Goal: Task Accomplishment & Management: Use online tool/utility

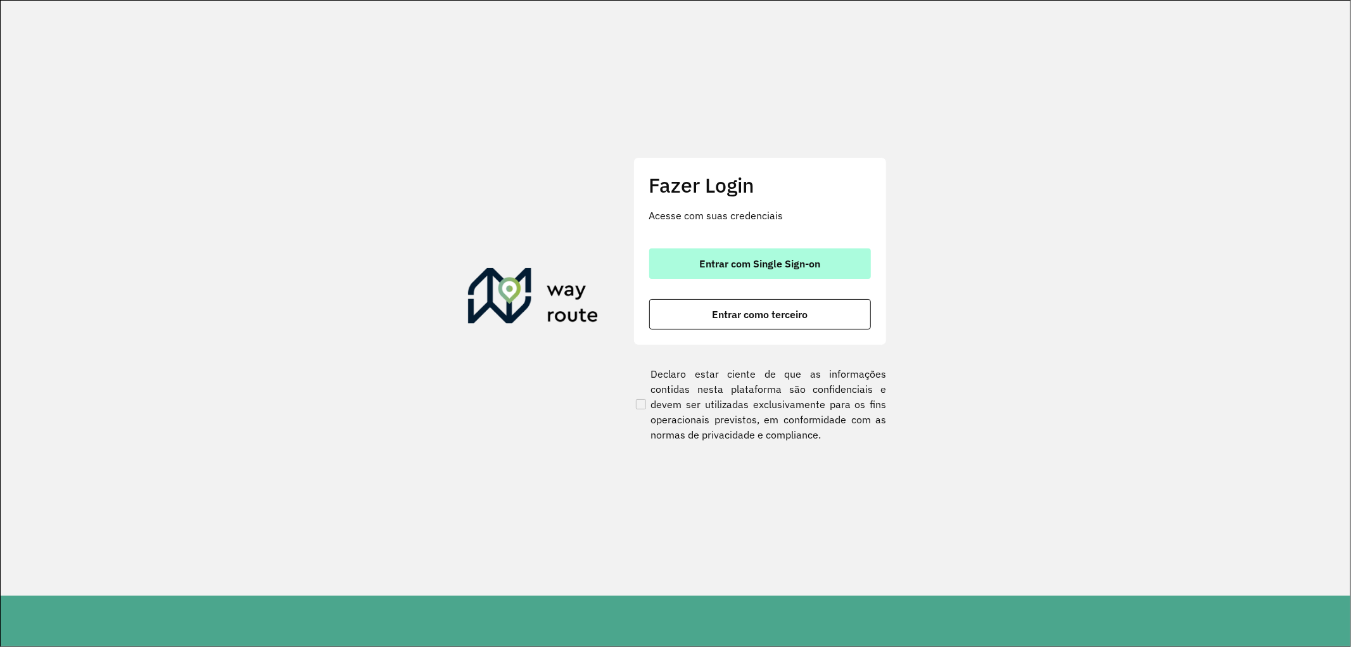
click at [700, 269] on button "Entrar com Single Sign-on" at bounding box center [760, 263] width 222 height 30
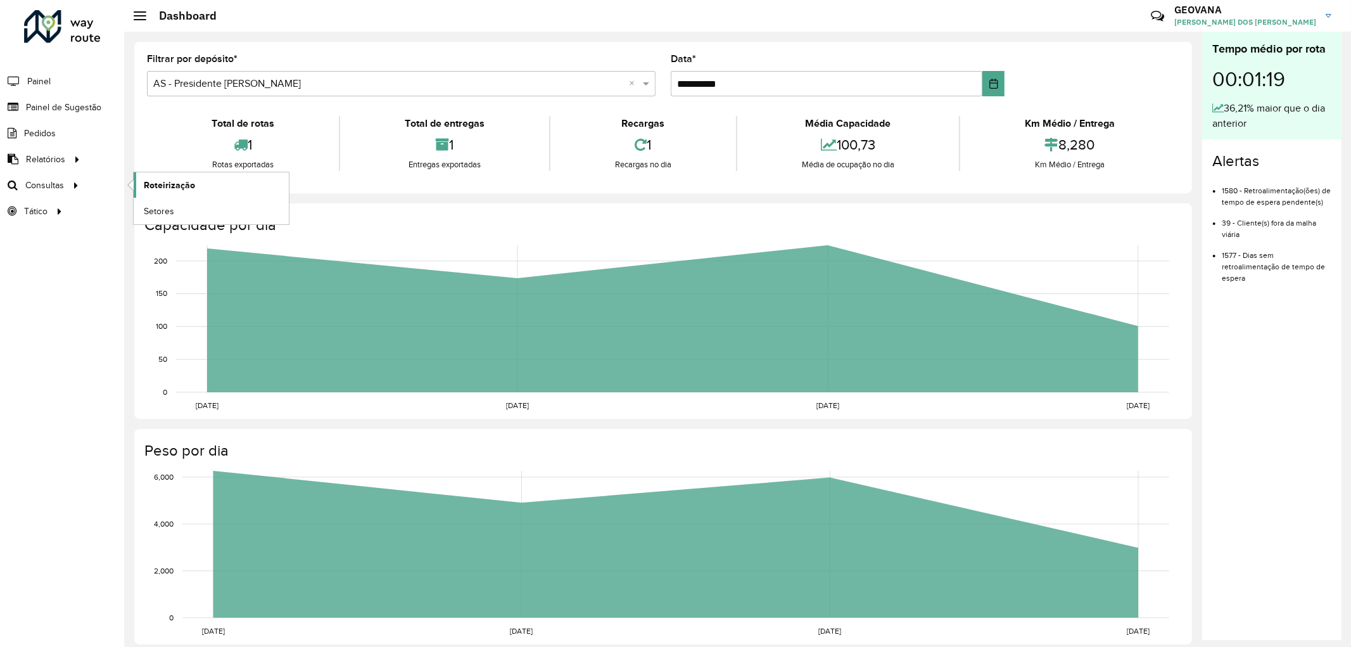
click at [147, 179] on span "Roteirização" at bounding box center [169, 185] width 51 height 13
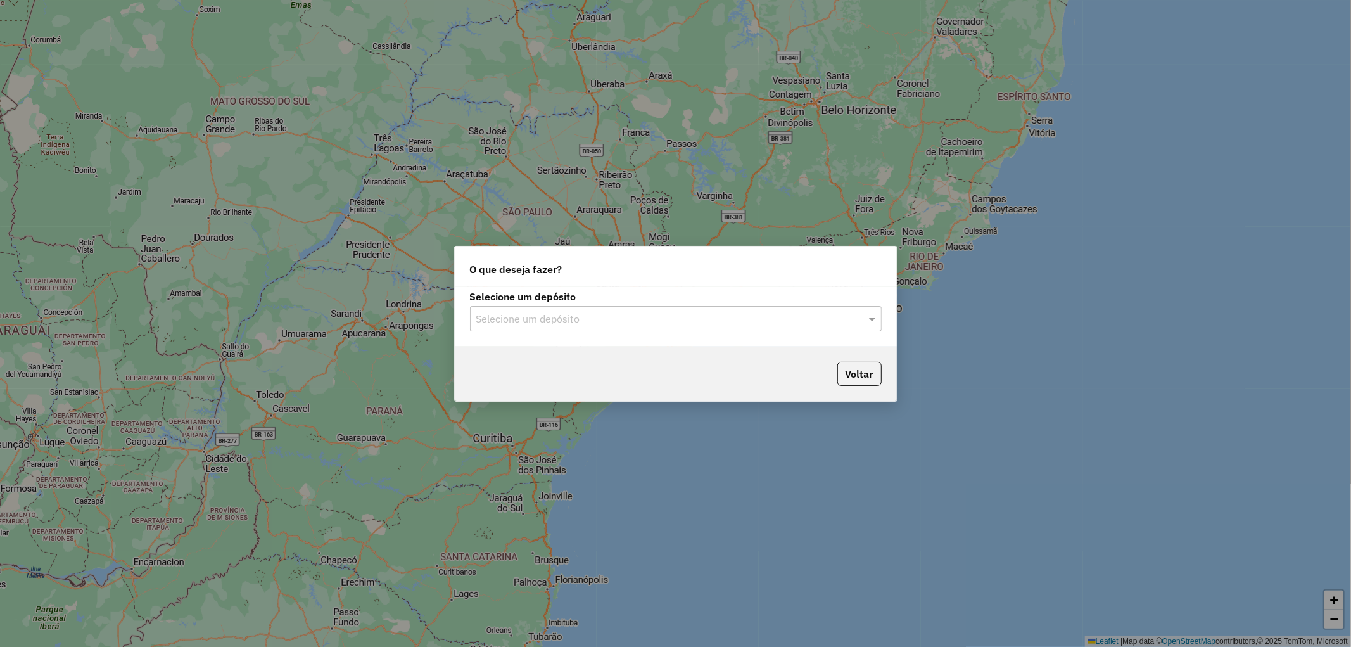
click at [555, 313] on input "text" at bounding box center [663, 319] width 374 height 15
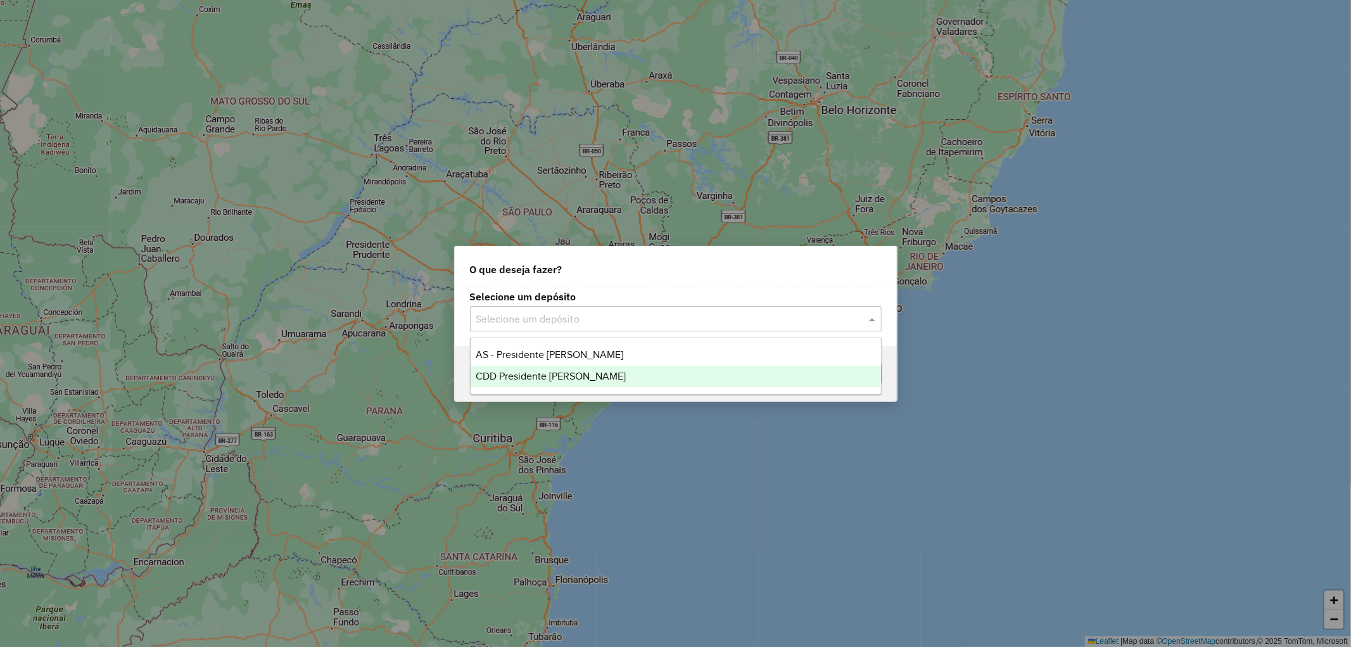
click at [549, 377] on span "CDD Presidente [PERSON_NAME]" at bounding box center [551, 376] width 150 height 11
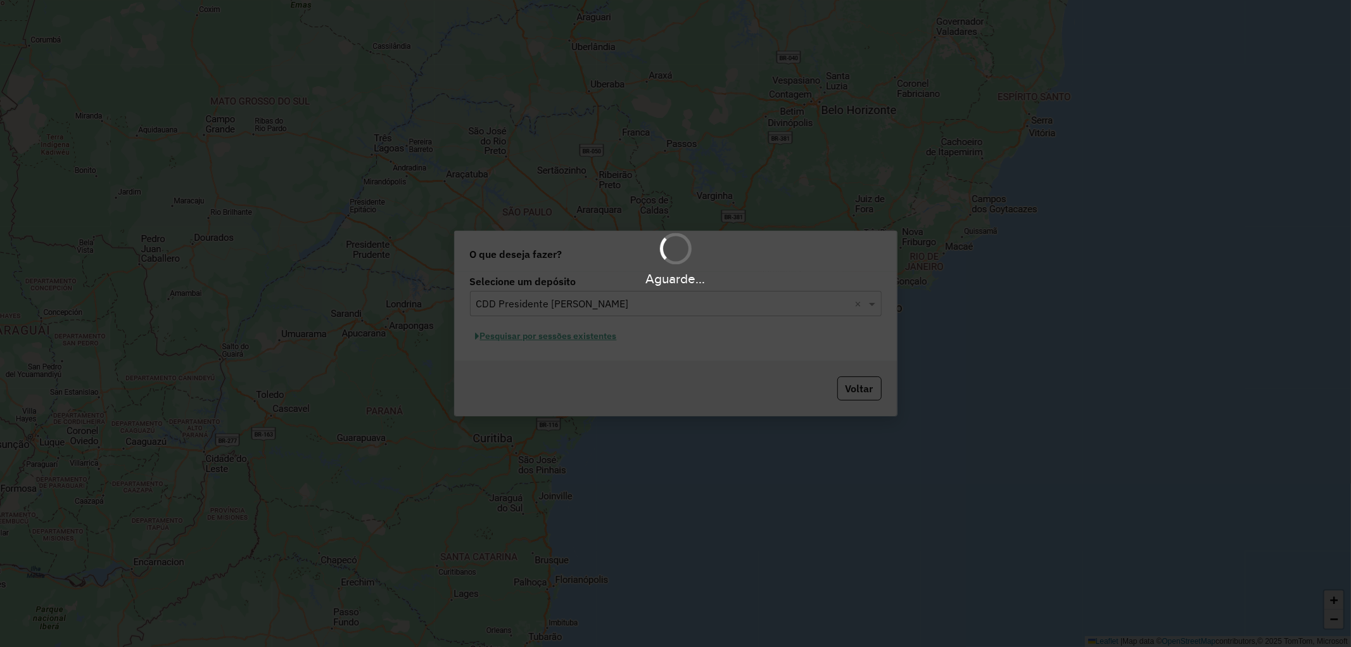
click at [547, 341] on div "Aguarde..." at bounding box center [675, 323] width 1351 height 647
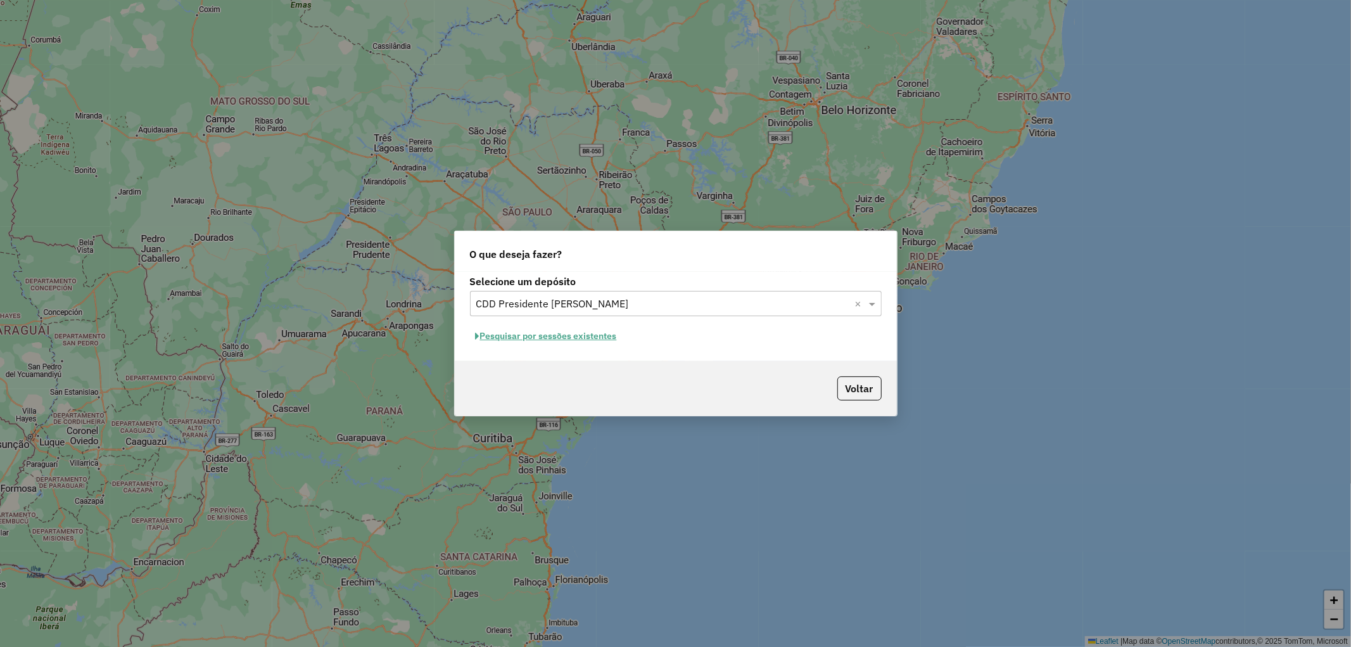
click at [548, 341] on button "Pesquisar por sessões existentes" at bounding box center [546, 336] width 153 height 20
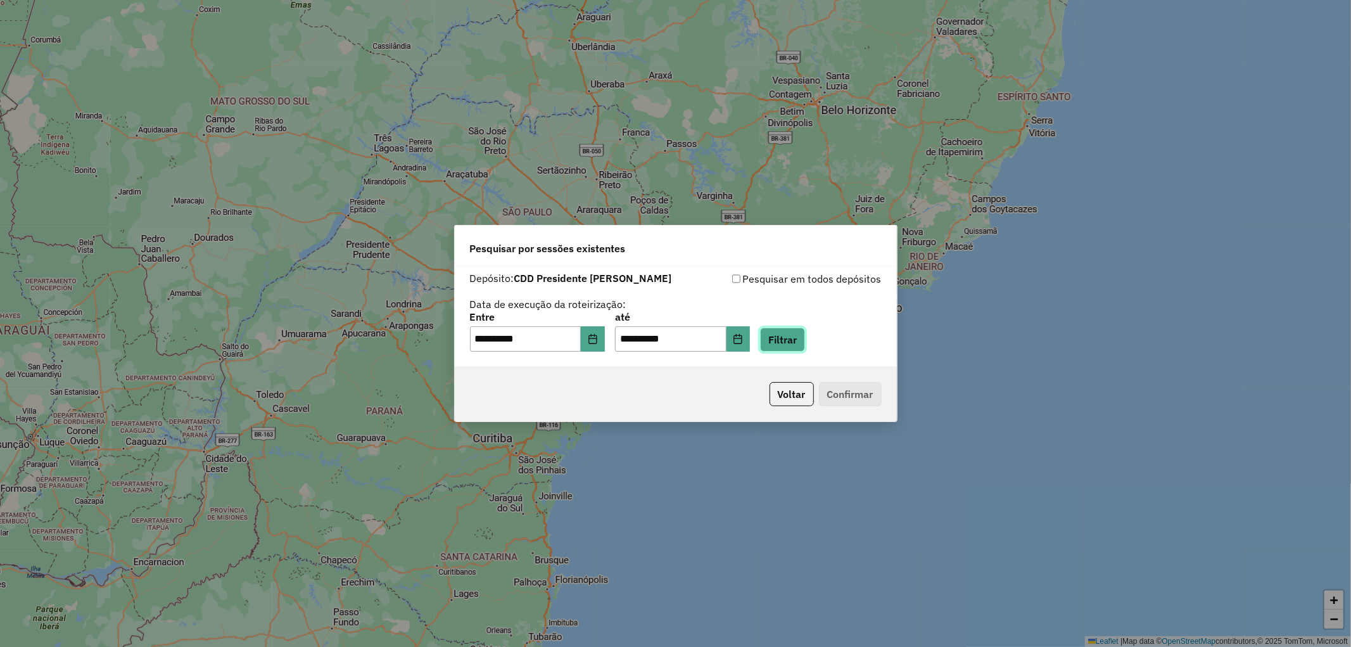
click at [805, 344] on button "Filtrar" at bounding box center [782, 339] width 45 height 24
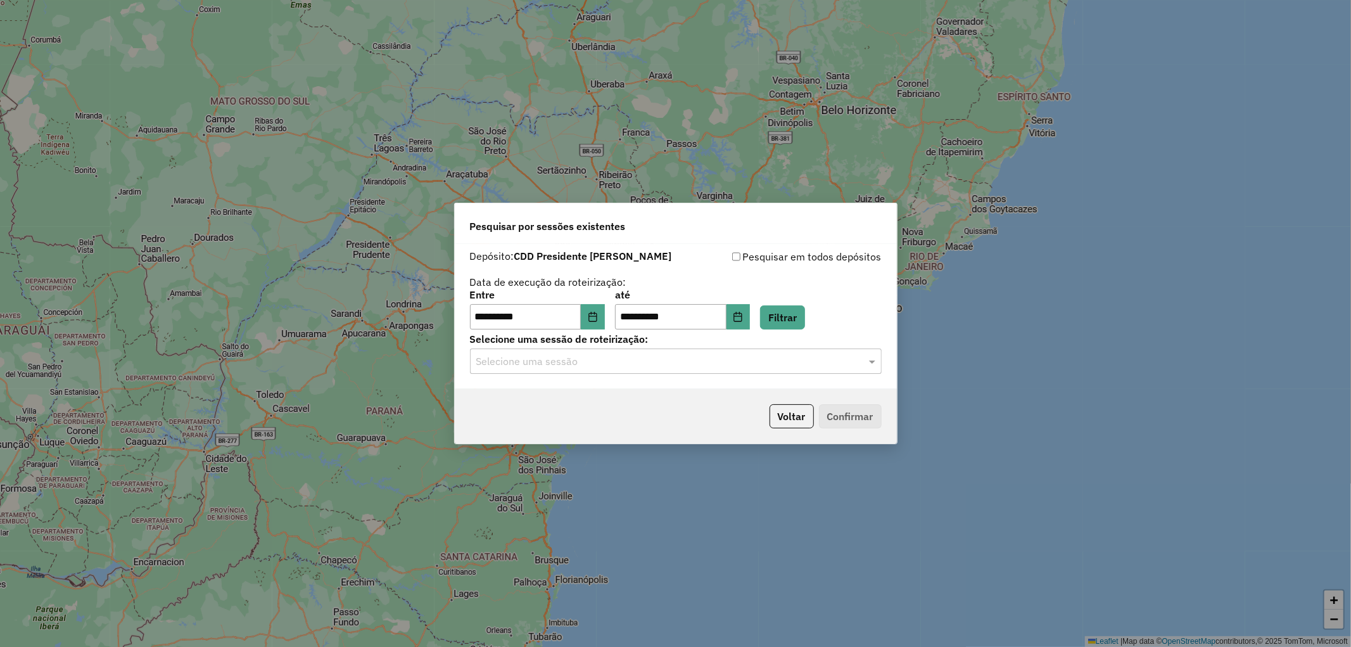
click at [535, 361] on input "text" at bounding box center [663, 361] width 374 height 15
click at [540, 401] on span "1259193 - [DATE] 19:06" at bounding box center [525, 397] width 99 height 11
click at [842, 419] on button "Confirmar" at bounding box center [850, 416] width 63 height 24
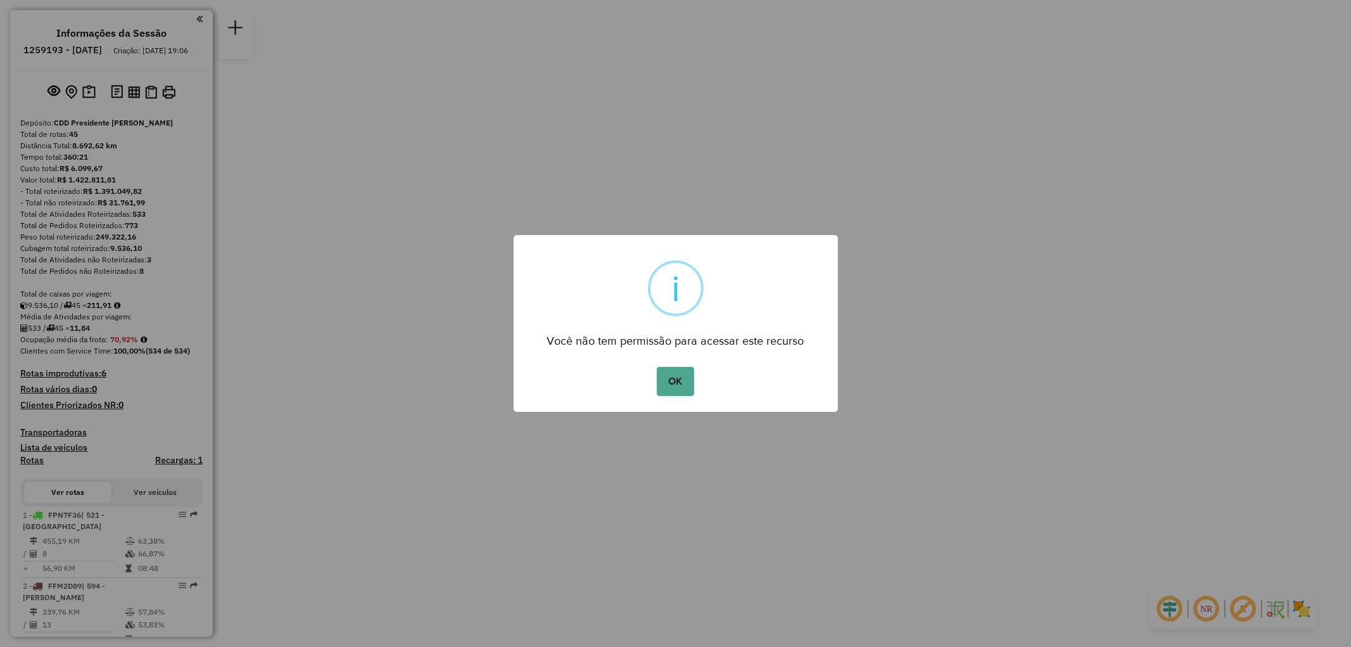
click button "OK" at bounding box center [675, 381] width 37 height 29
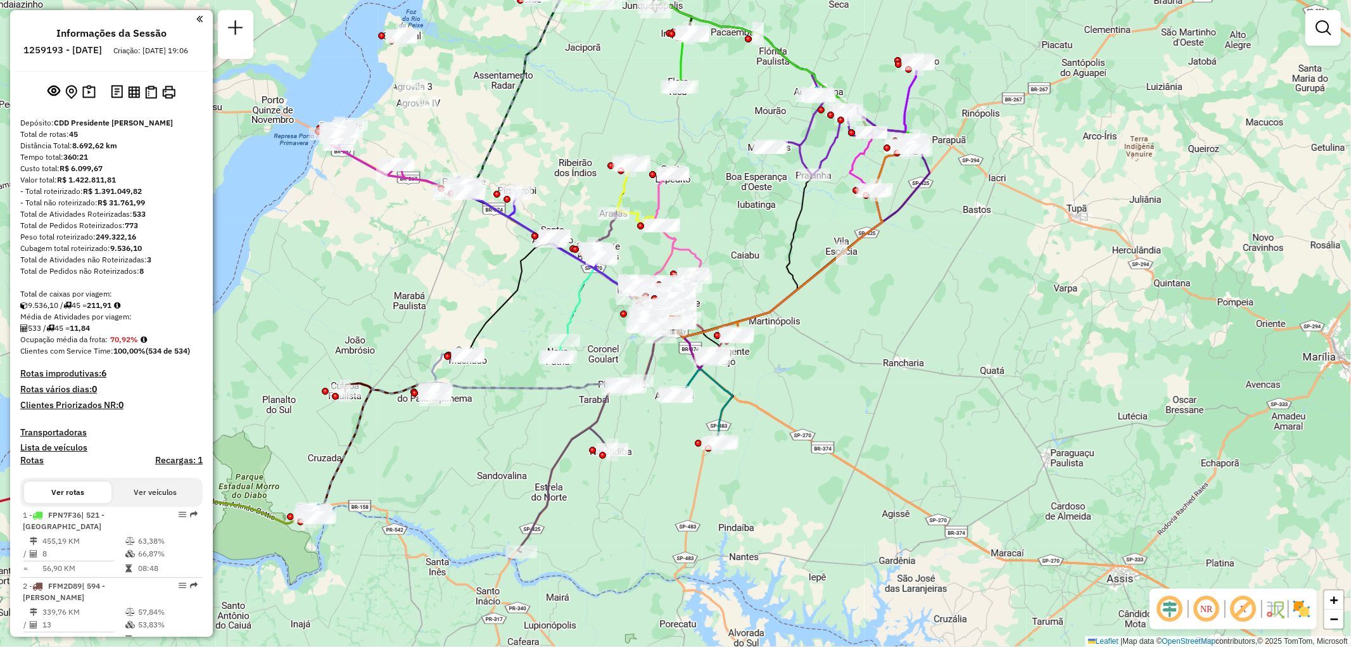
scroll to position [818, 0]
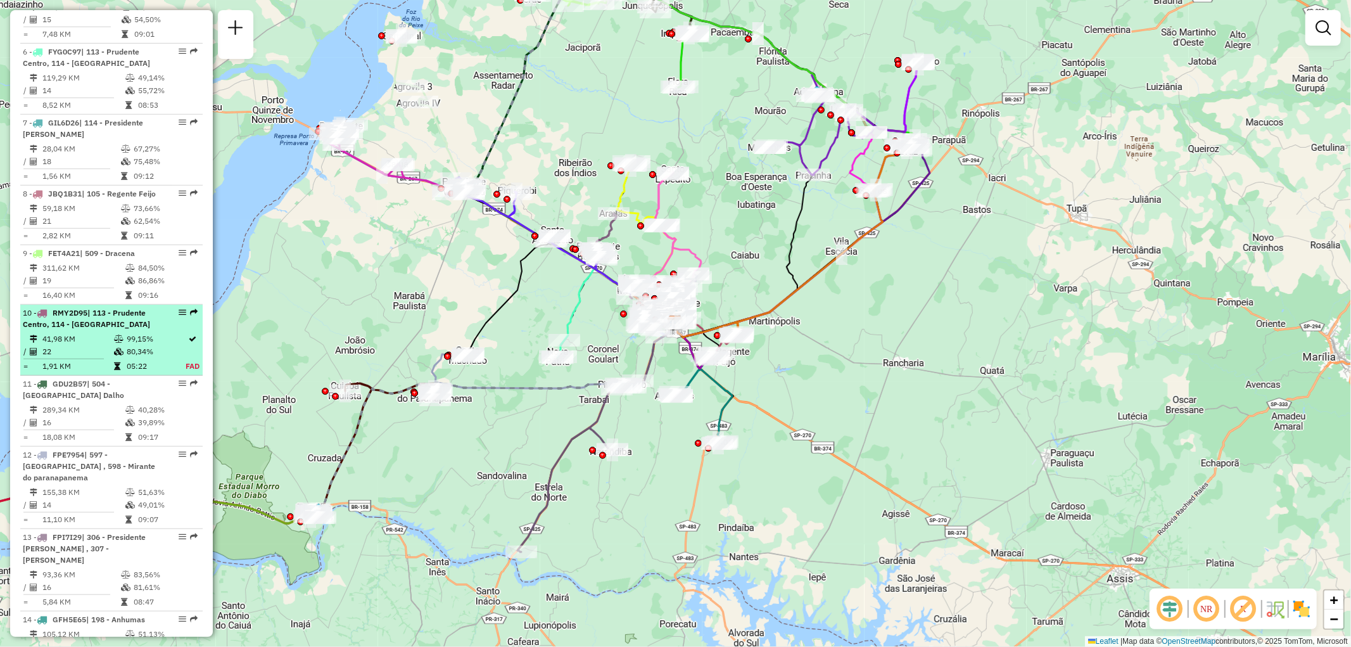
select select "**********"
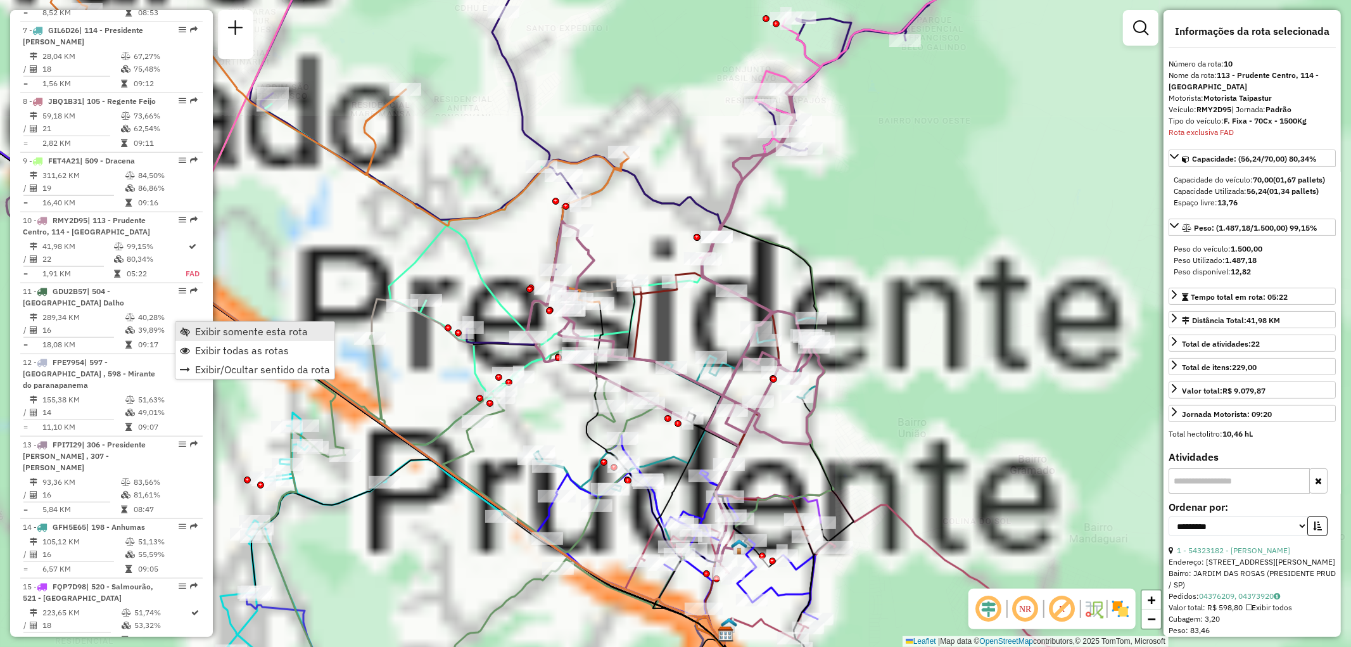
scroll to position [1122, 0]
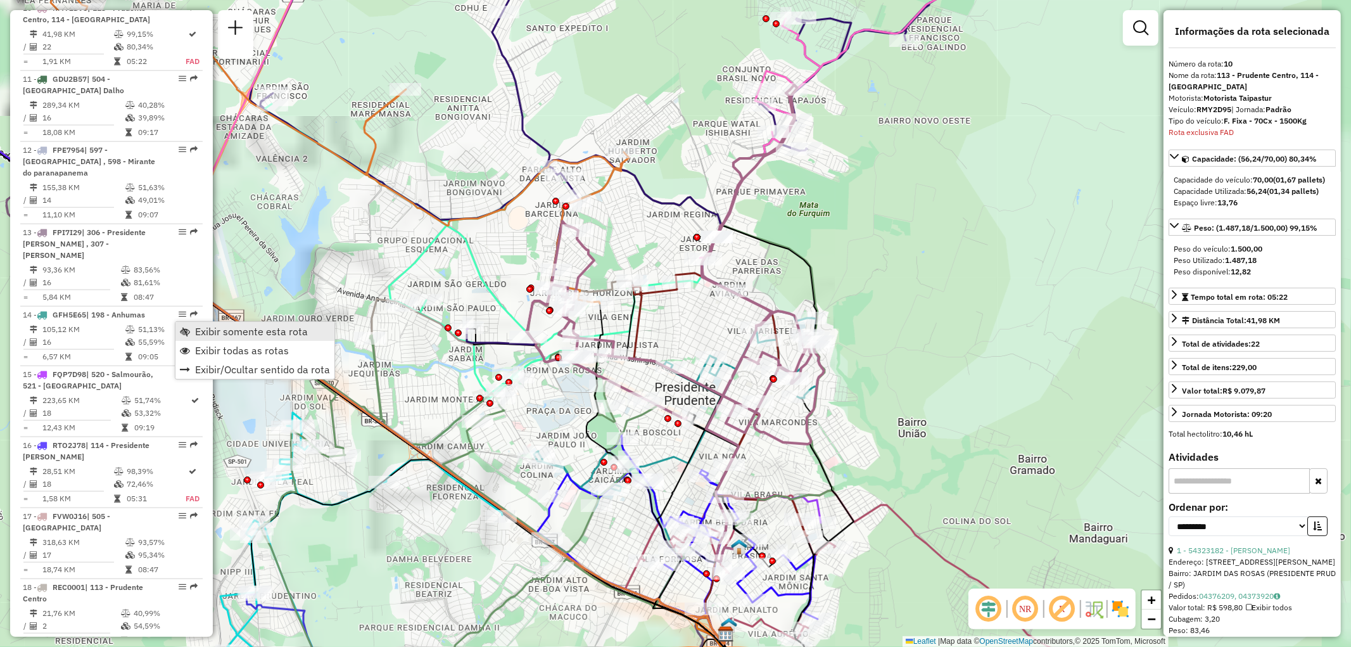
click at [212, 329] on span "Exibir somente esta rota" at bounding box center [251, 331] width 113 height 10
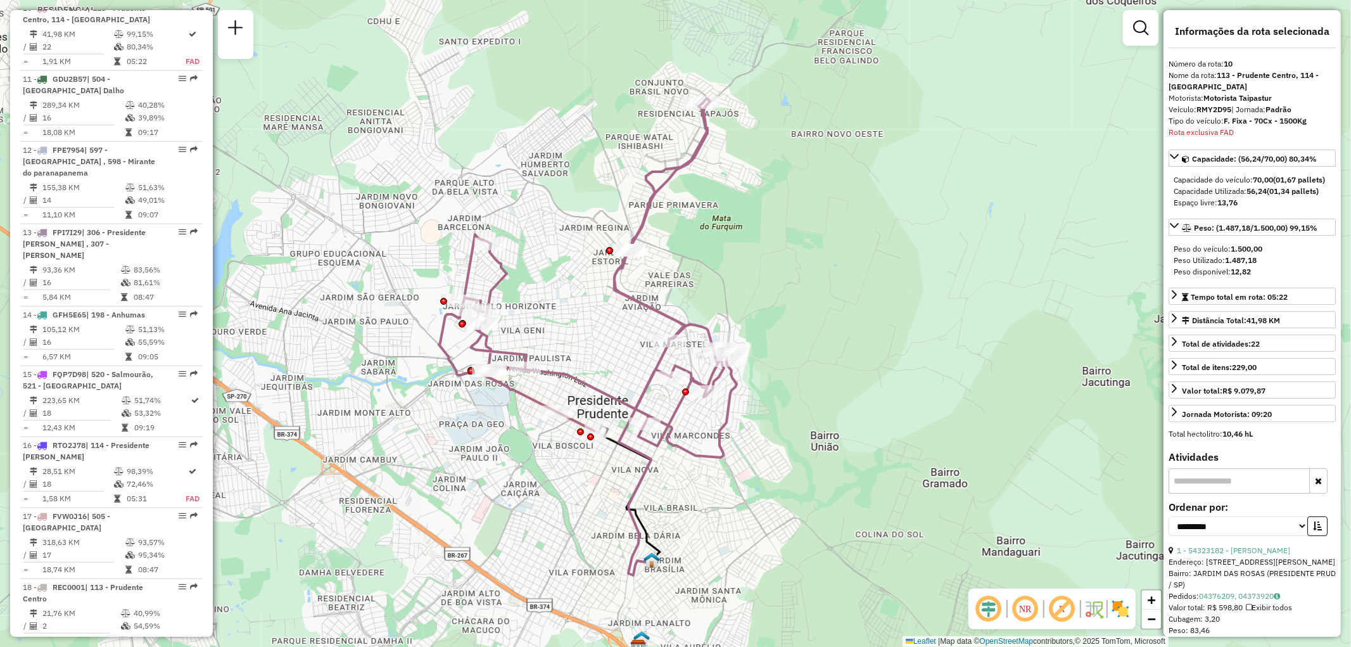
drag, startPoint x: 661, startPoint y: 255, endPoint x: 574, endPoint y: 269, distance: 88.4
click at [574, 269] on div "Janela de atendimento Grade de atendimento Capacidade Transportadoras Veículos …" at bounding box center [675, 323] width 1351 height 647
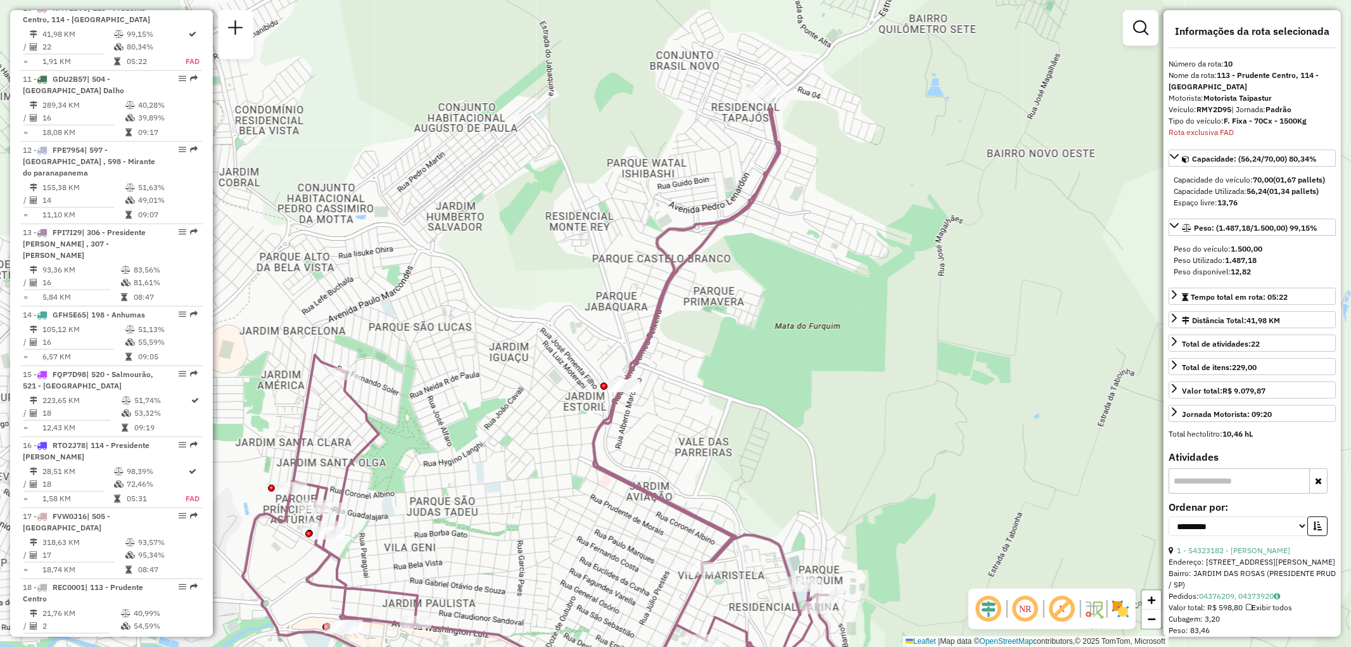
drag, startPoint x: 849, startPoint y: 172, endPoint x: 797, endPoint y: 344, distance: 180.0
click at [797, 344] on div "Janela de atendimento Grade de atendimento Capacidade Transportadoras Veículos …" at bounding box center [675, 323] width 1351 height 647
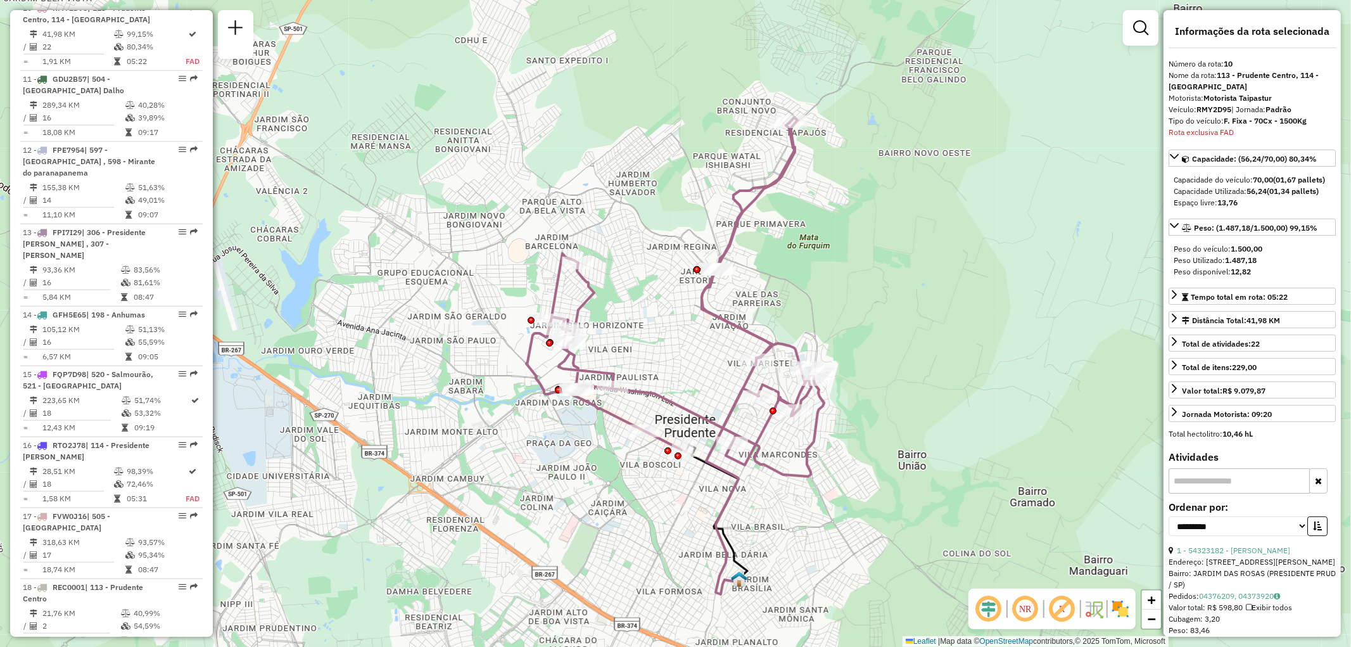
drag, startPoint x: 890, startPoint y: 333, endPoint x: 897, endPoint y: 238, distance: 95.9
click at [897, 238] on div "Janela de atendimento Grade de atendimento Capacidade Transportadoras Veículos …" at bounding box center [675, 323] width 1351 height 647
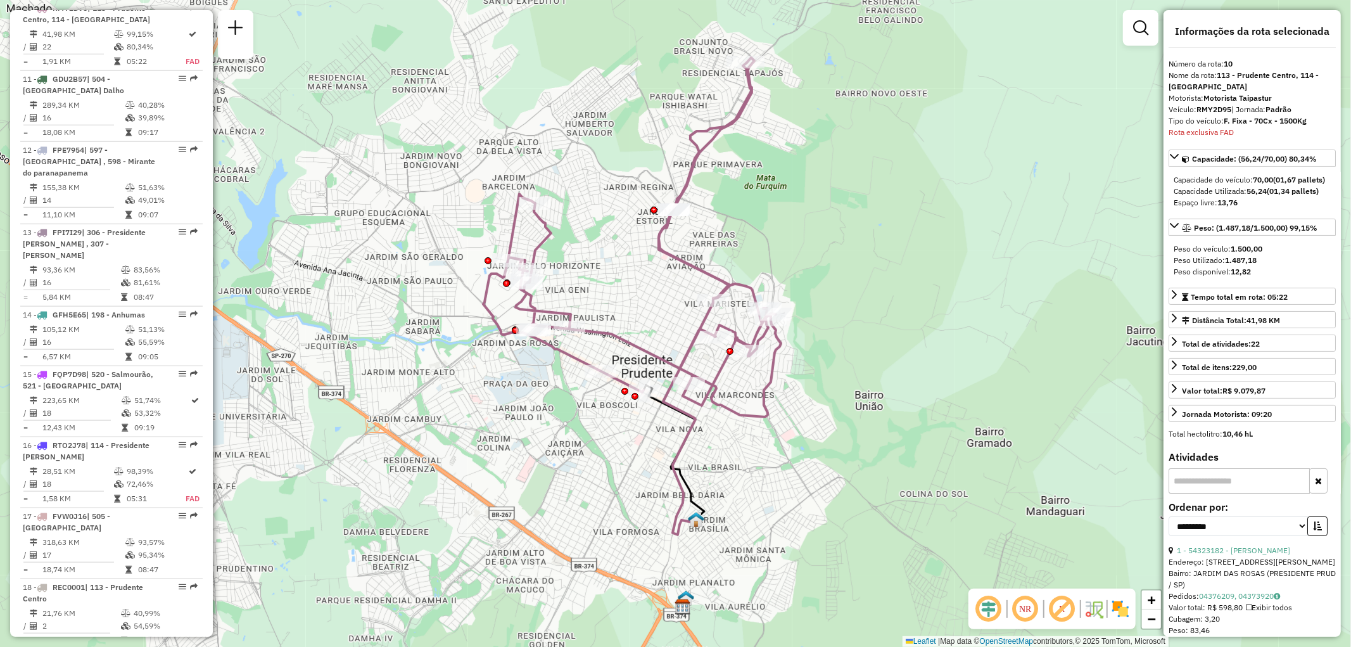
drag, startPoint x: 640, startPoint y: 538, endPoint x: 597, endPoint y: 479, distance: 73.5
click at [597, 479] on div "Janela de atendimento Grade de atendimento Capacidade Transportadoras Veículos …" at bounding box center [675, 323] width 1351 height 647
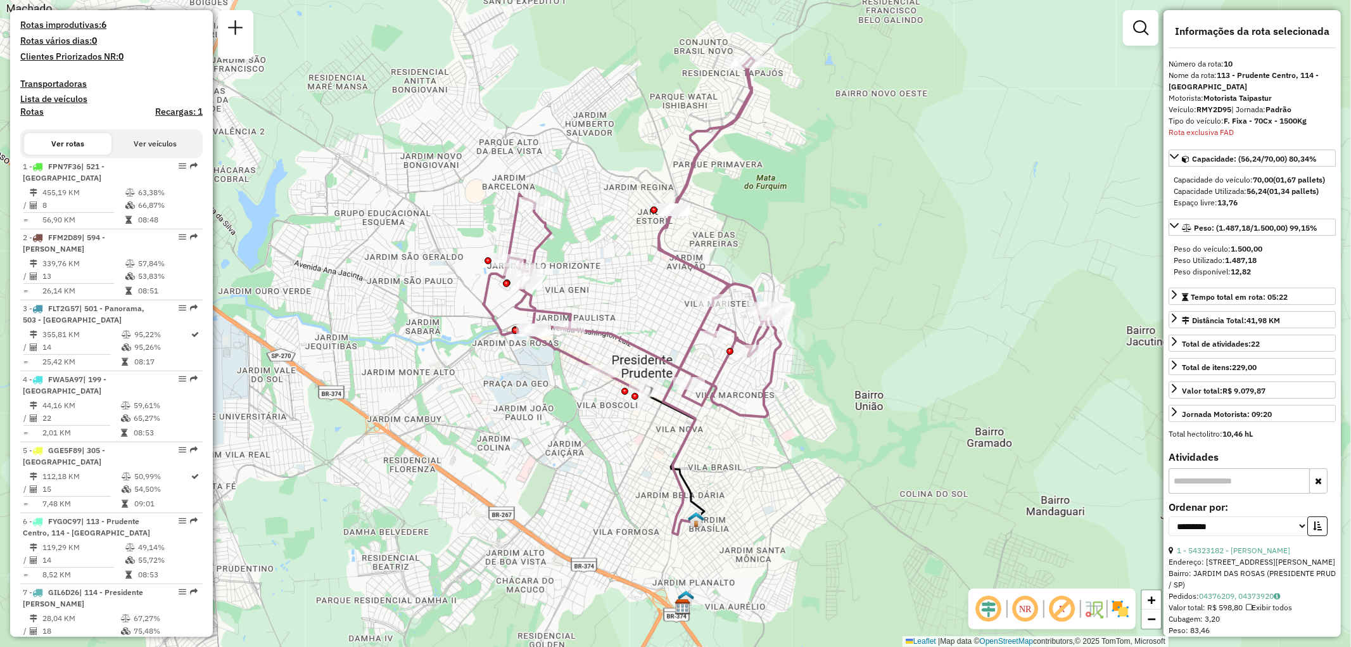
scroll to position [277, 0]
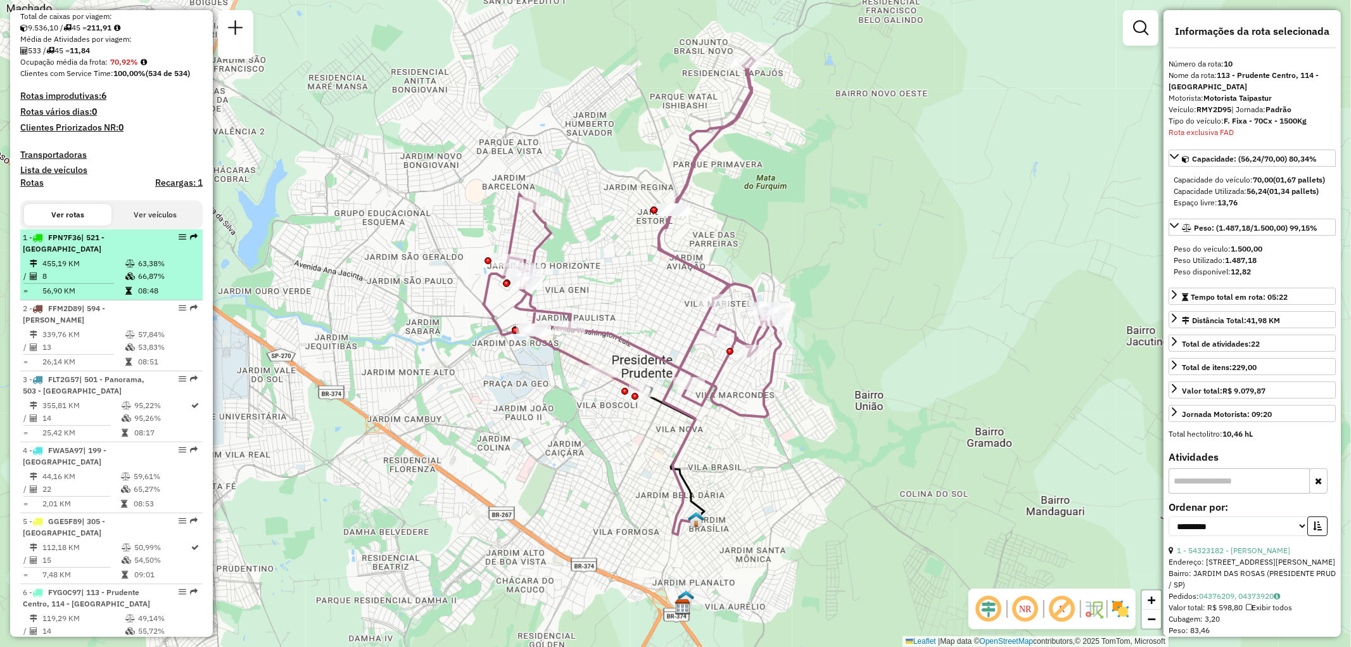
click at [128, 272] on icon at bounding box center [130, 276] width 10 height 8
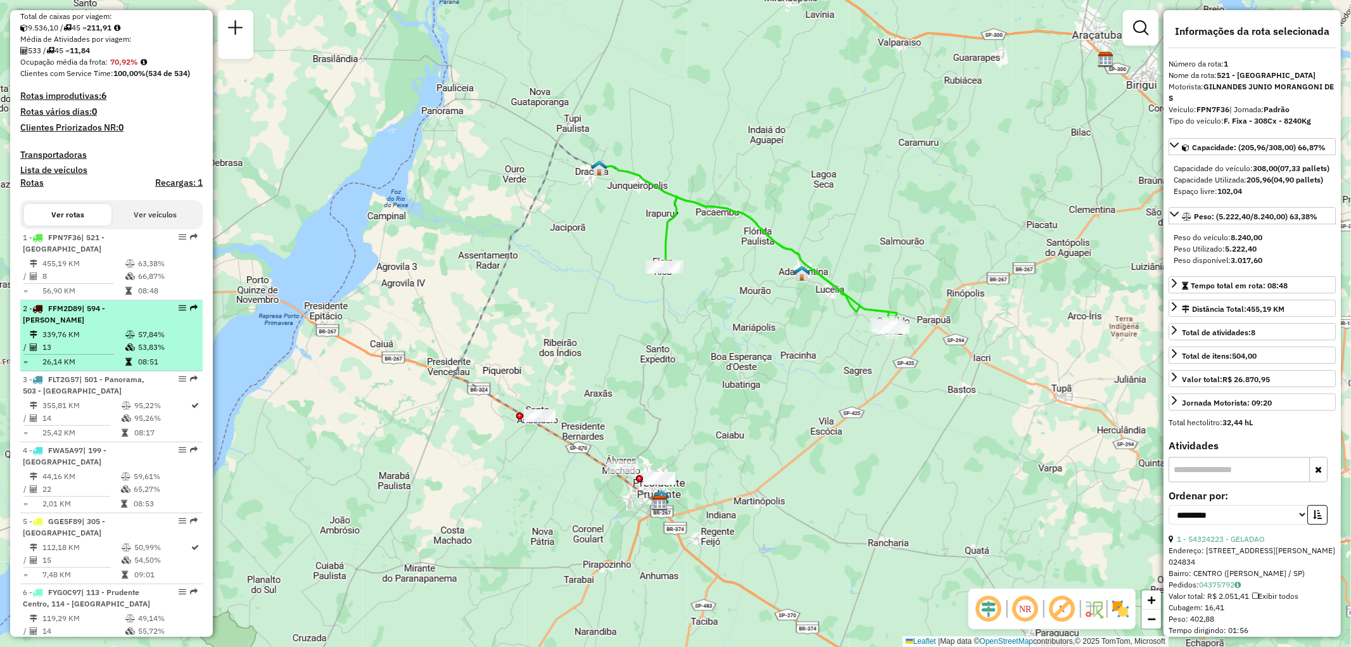
click at [132, 348] on icon at bounding box center [130, 347] width 10 height 8
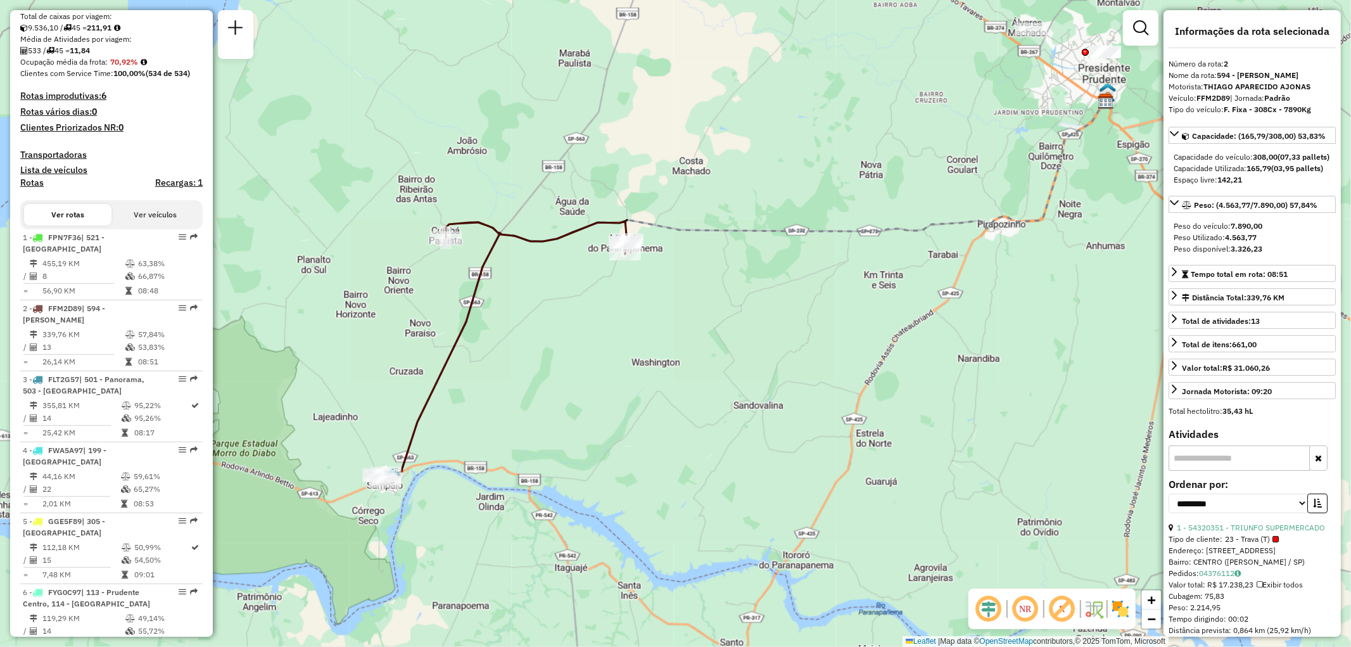
drag, startPoint x: 511, startPoint y: 388, endPoint x: 577, endPoint y: 355, distance: 74.2
click at [577, 355] on div "Janela de atendimento Grade de atendimento Capacidade Transportadoras Veículos …" at bounding box center [675, 323] width 1351 height 647
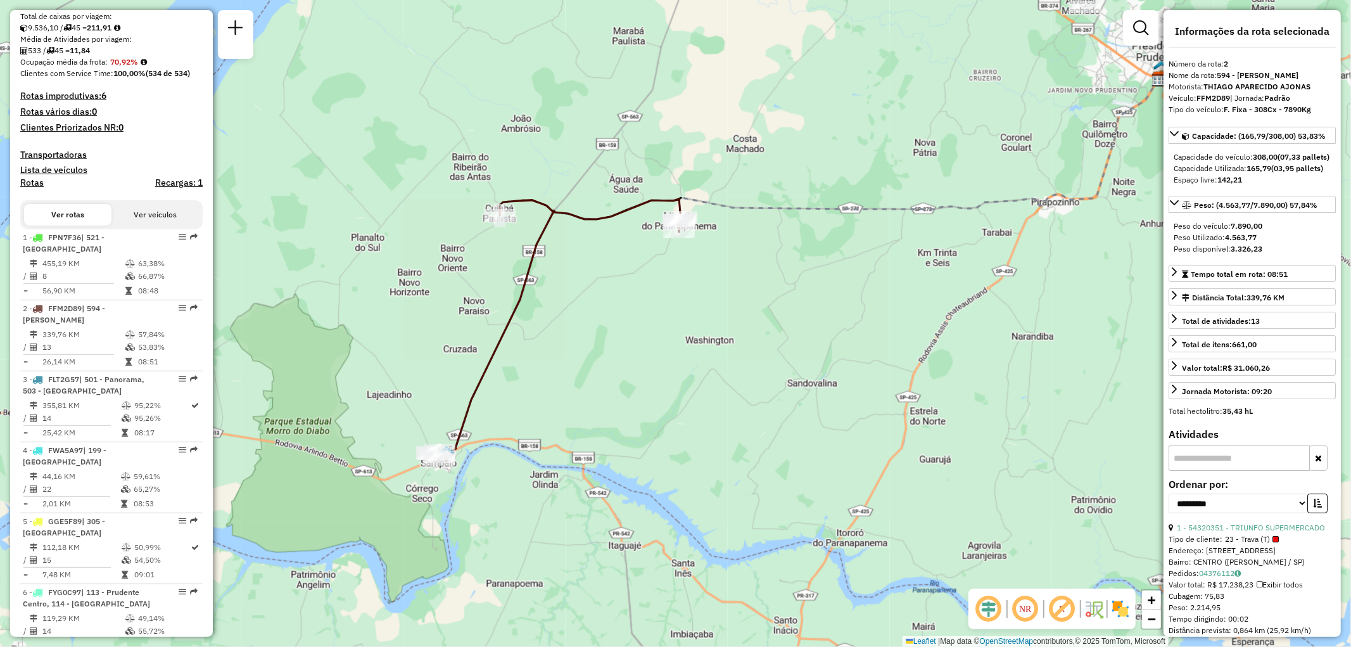
drag, startPoint x: 507, startPoint y: 407, endPoint x: 564, endPoint y: 375, distance: 65.5
click at [564, 375] on div "Janela de atendimento Grade de atendimento Capacidade Transportadoras Veículos …" at bounding box center [675, 323] width 1351 height 647
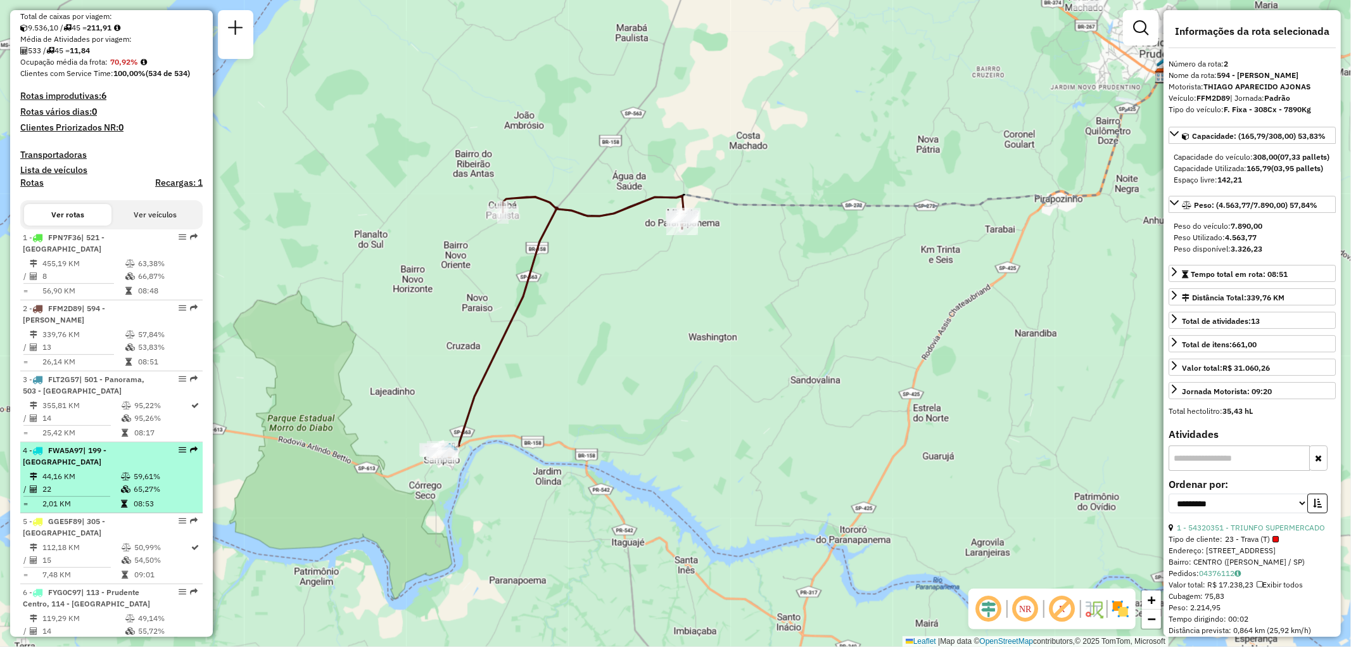
click at [106, 448] on span "| 199 - Golden Village" at bounding box center [65, 455] width 84 height 21
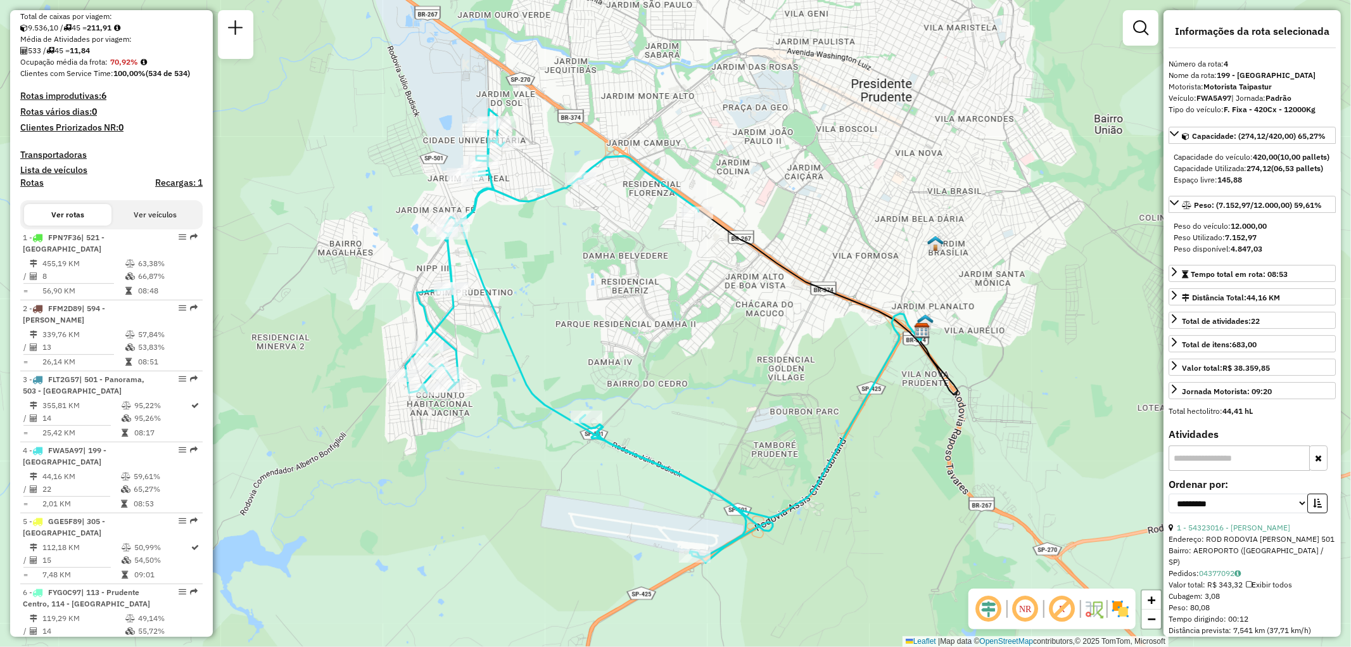
drag, startPoint x: 535, startPoint y: 320, endPoint x: 540, endPoint y: 331, distance: 11.6
click at [540, 331] on div "Janela de atendimento Grade de atendimento Capacidade Transportadoras Veículos …" at bounding box center [675, 323] width 1351 height 647
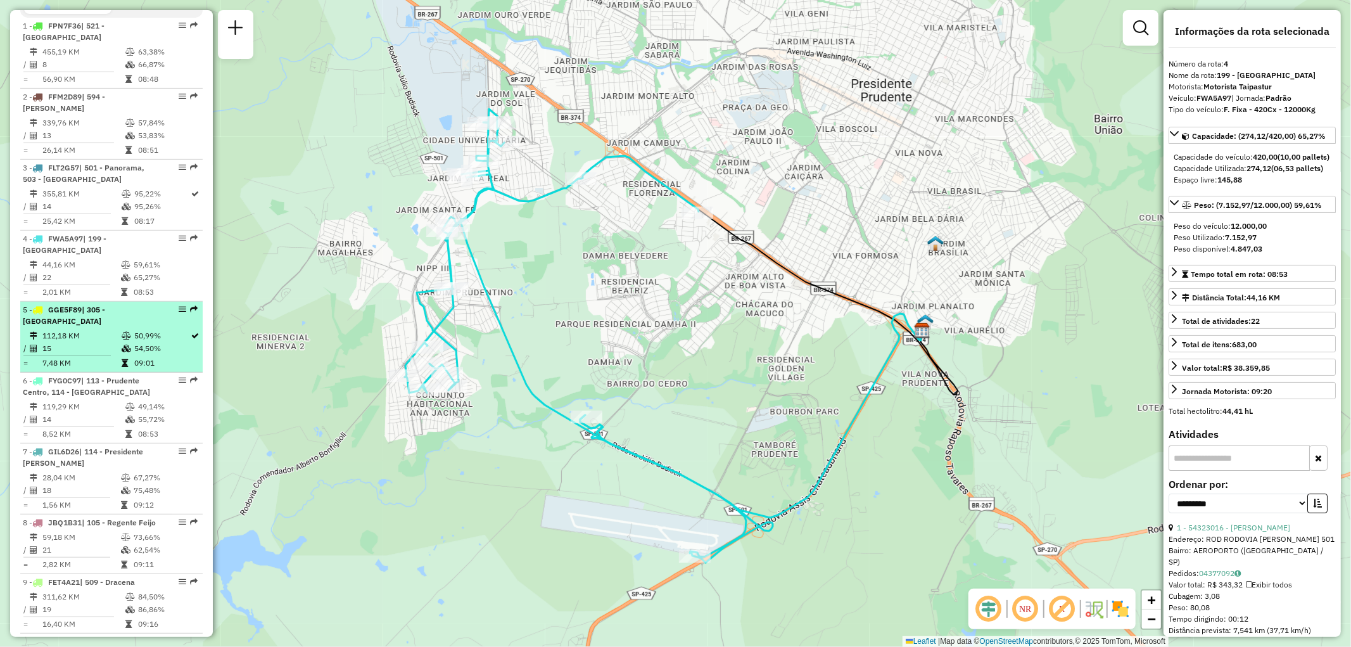
scroll to position [700, 0]
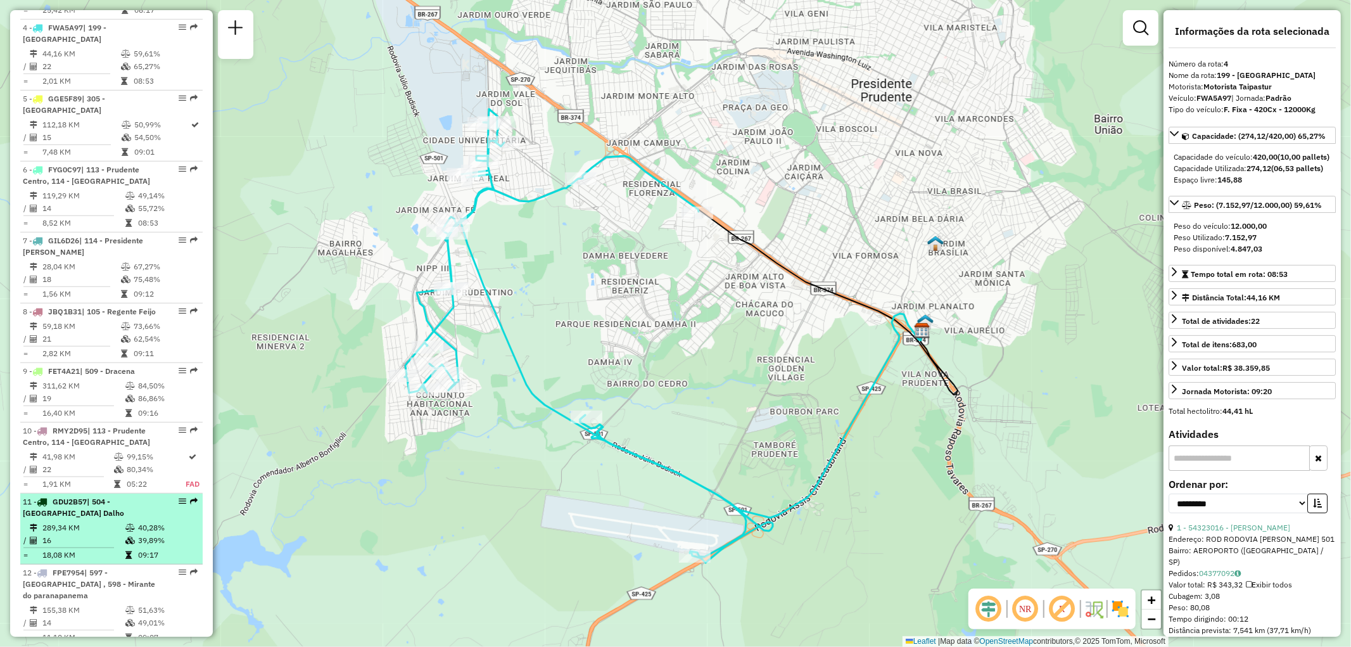
click at [99, 547] on td "16" at bounding box center [83, 540] width 83 height 13
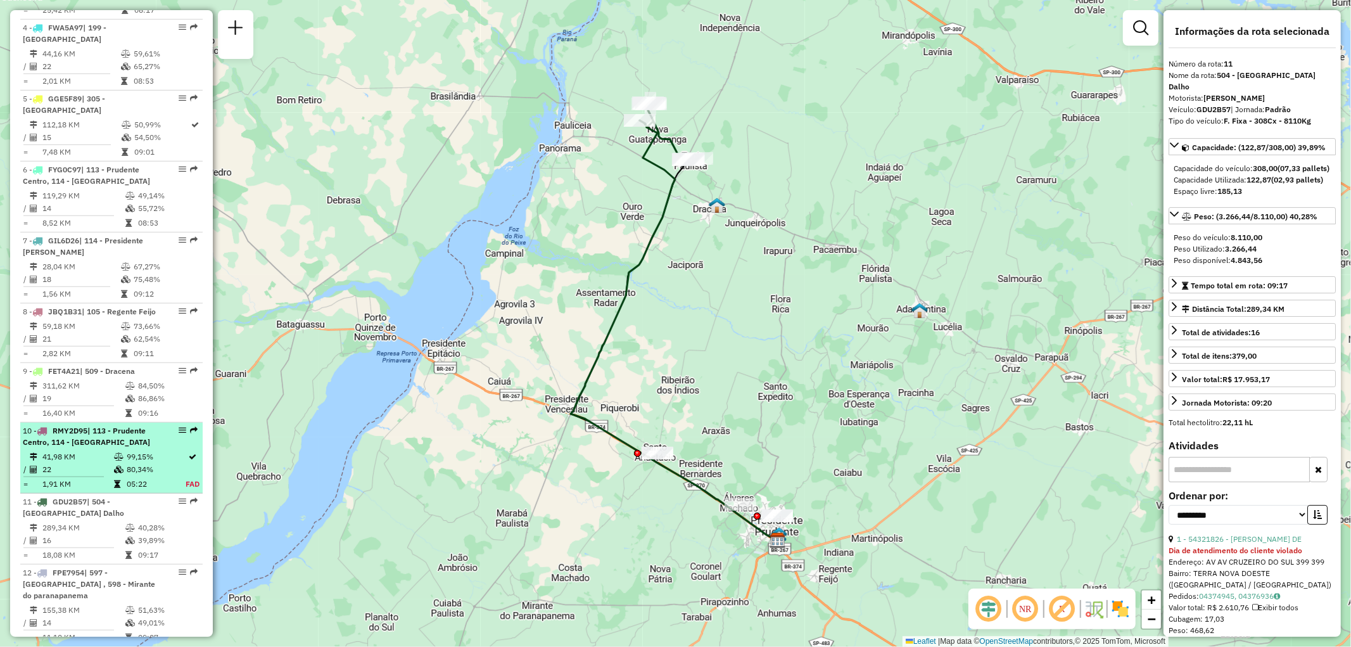
scroll to position [982, 0]
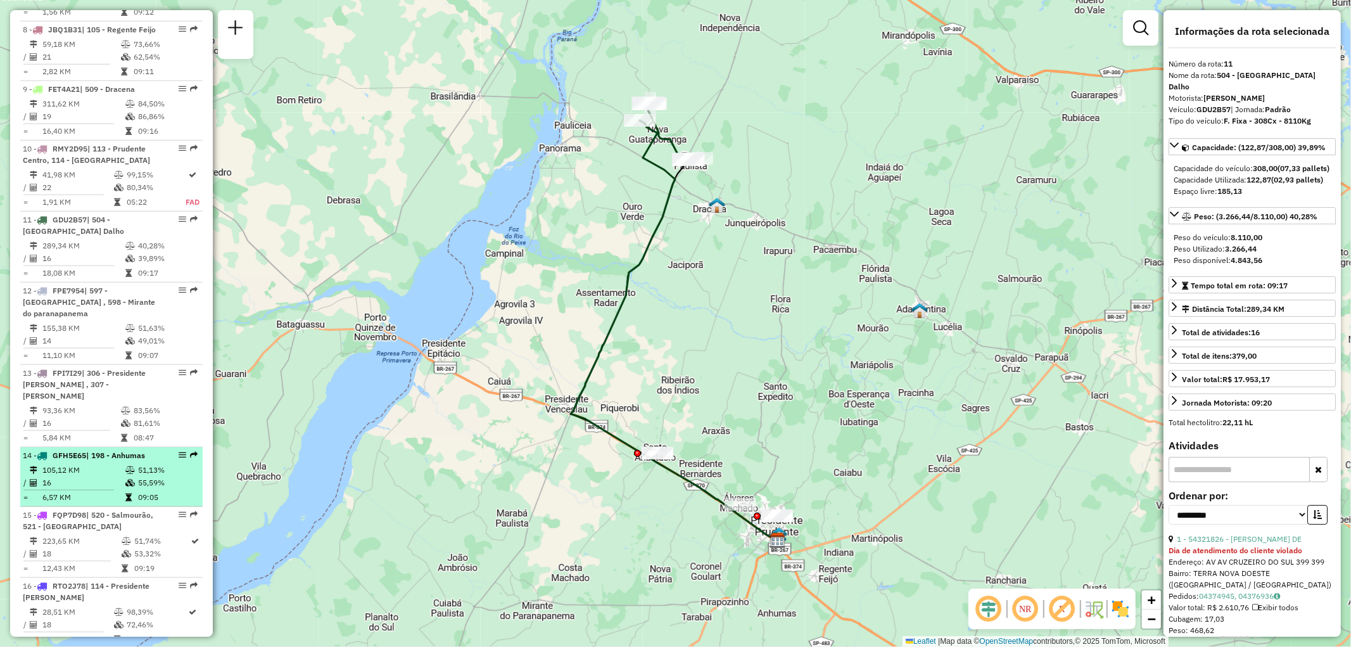
click at [125, 491] on td at bounding box center [131, 497] width 13 height 13
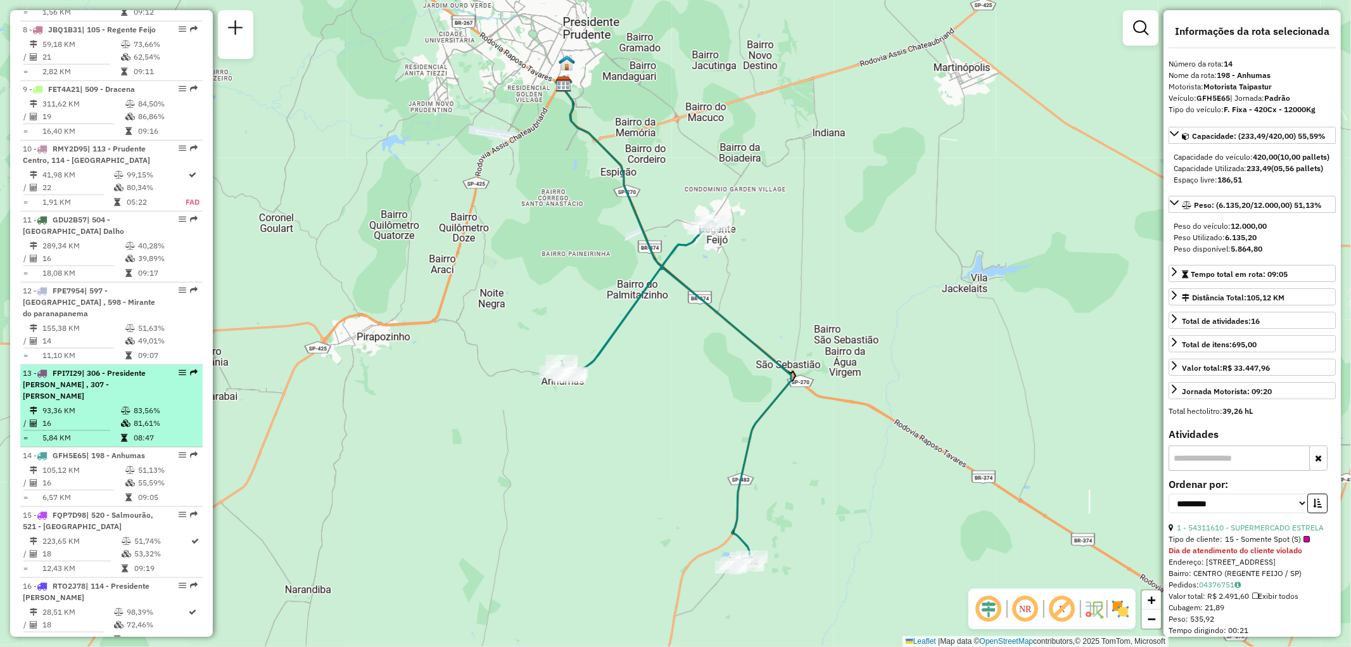
click at [99, 406] on td "93,36 KM" at bounding box center [81, 410] width 79 height 13
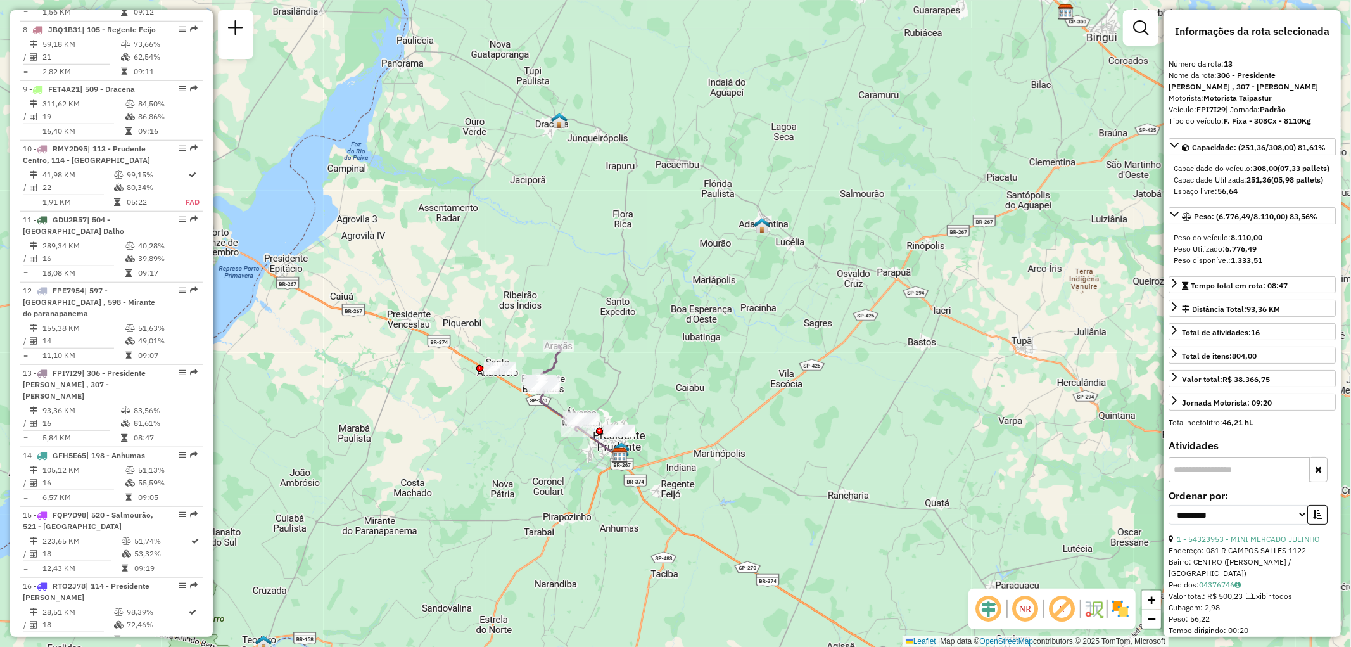
drag, startPoint x: 761, startPoint y: 125, endPoint x: 673, endPoint y: 167, distance: 97.2
click at [673, 167] on div "Janela de atendimento Grade de atendimento Capacidade Transportadoras Veículos …" at bounding box center [675, 323] width 1351 height 647
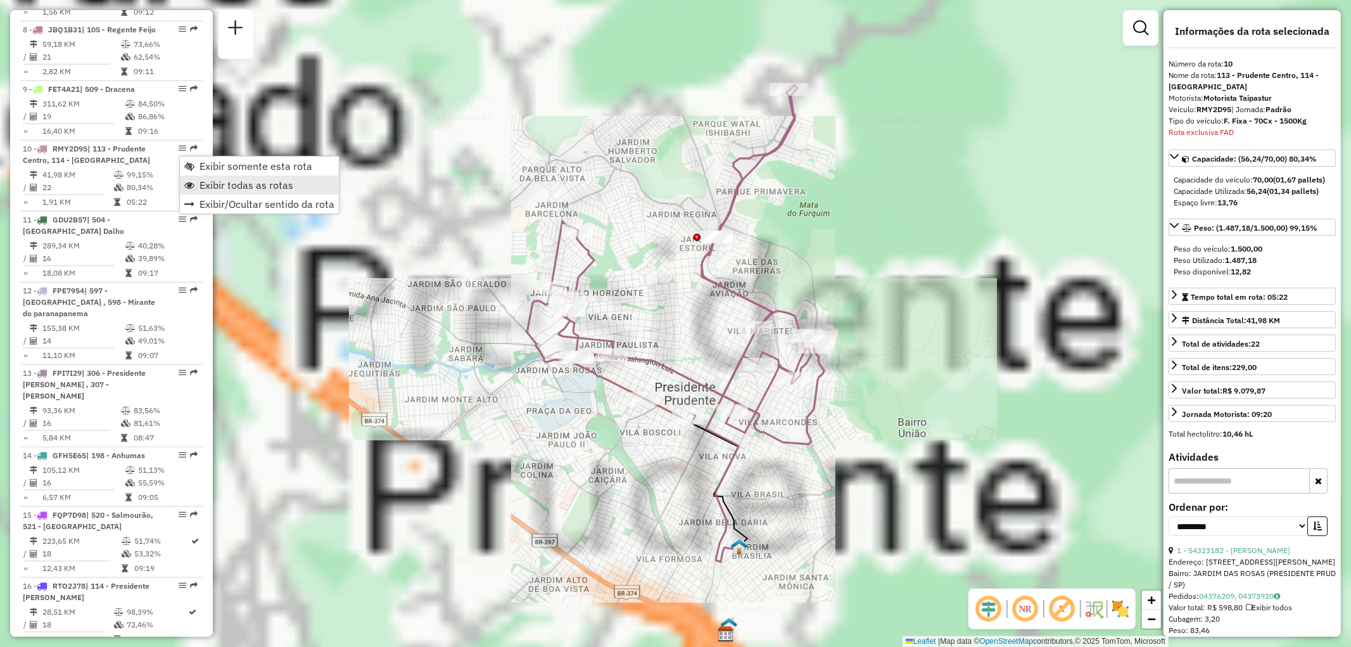
scroll to position [1122, 0]
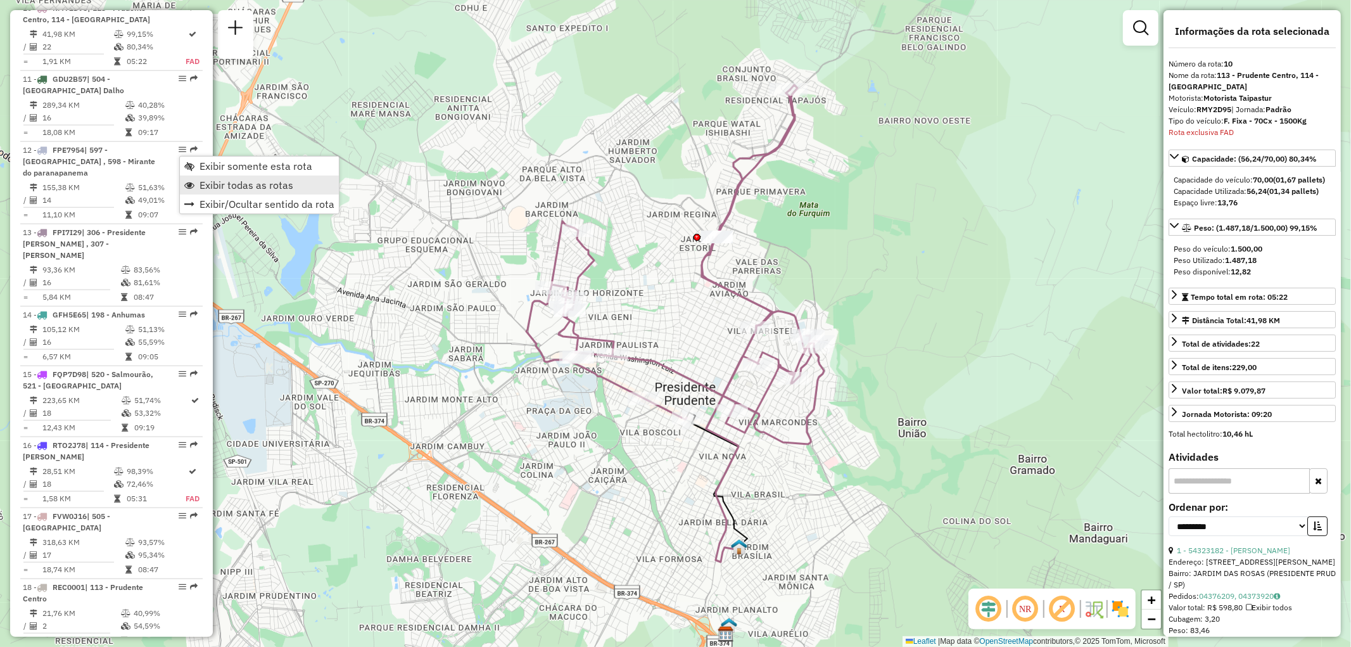
click at [217, 184] on span "Exibir todas as rotas" at bounding box center [247, 185] width 94 height 10
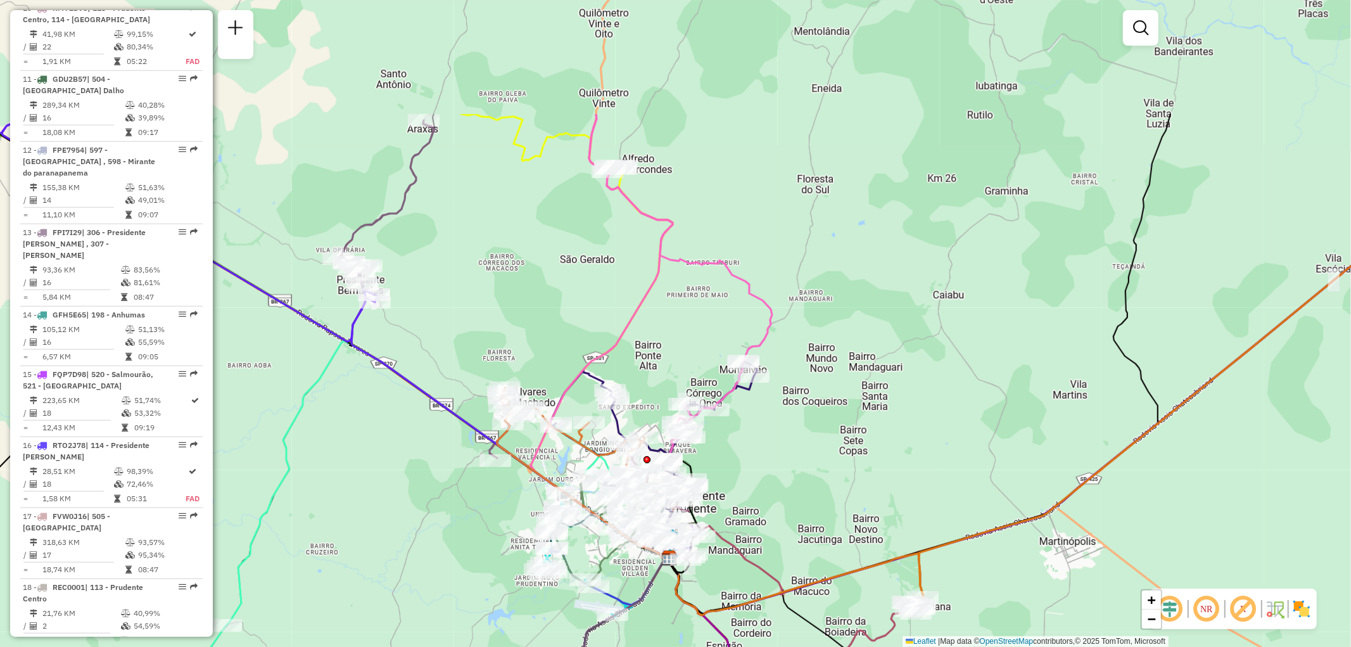
drag, startPoint x: 571, startPoint y: 134, endPoint x: 594, endPoint y: 313, distance: 180.1
click at [594, 313] on div "Janela de atendimento Grade de atendimento Capacidade Transportadoras Veículos …" at bounding box center [675, 323] width 1351 height 647
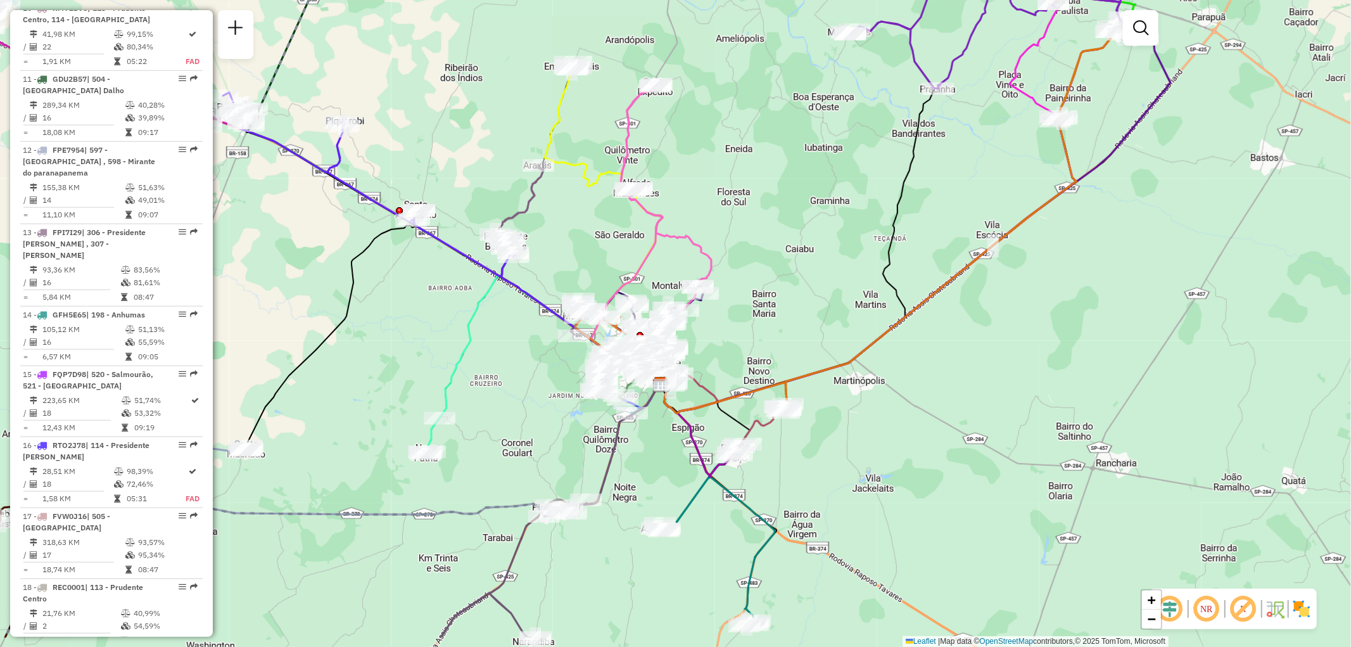
drag, startPoint x: 610, startPoint y: 288, endPoint x: 591, endPoint y: 208, distance: 82.0
click at [591, 208] on div "Janela de atendimento Grade de atendimento Capacidade Transportadoras Veículos …" at bounding box center [675, 323] width 1351 height 647
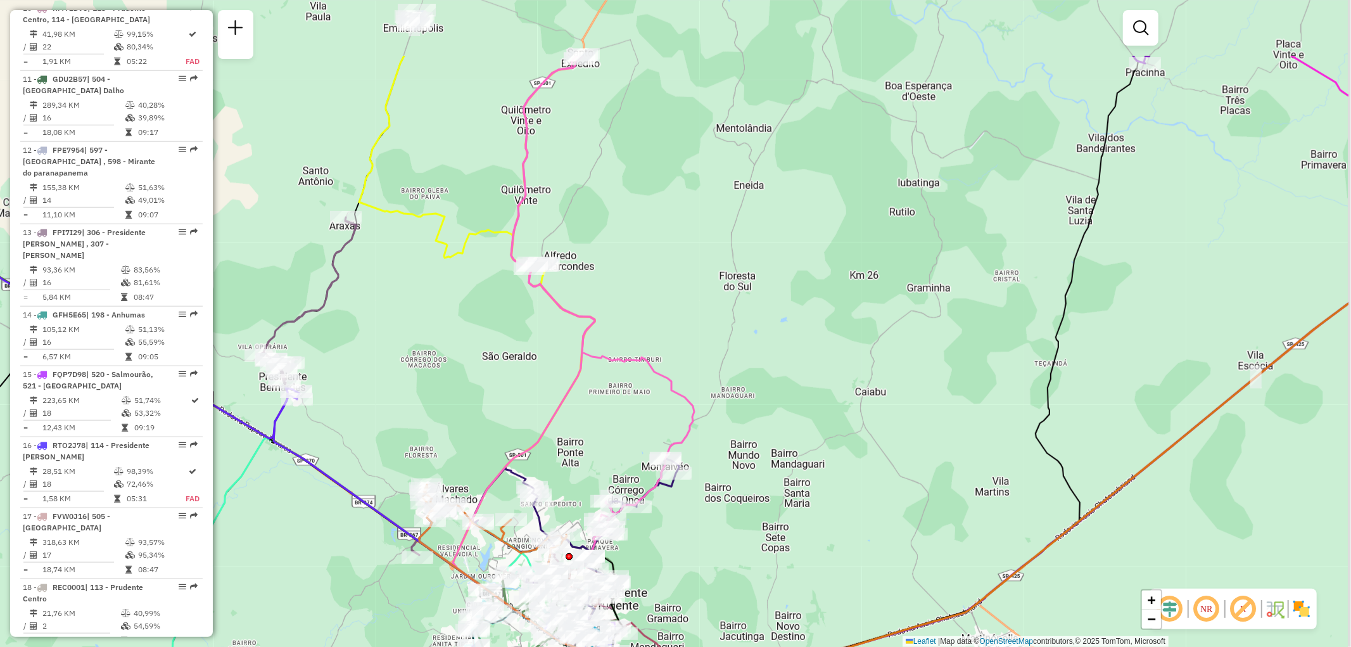
drag, startPoint x: 592, startPoint y: 234, endPoint x: 454, endPoint y: 355, distance: 183.2
click at [454, 355] on div "Janela de atendimento Grade de atendimento Capacidade Transportadoras Veículos …" at bounding box center [675, 323] width 1351 height 647
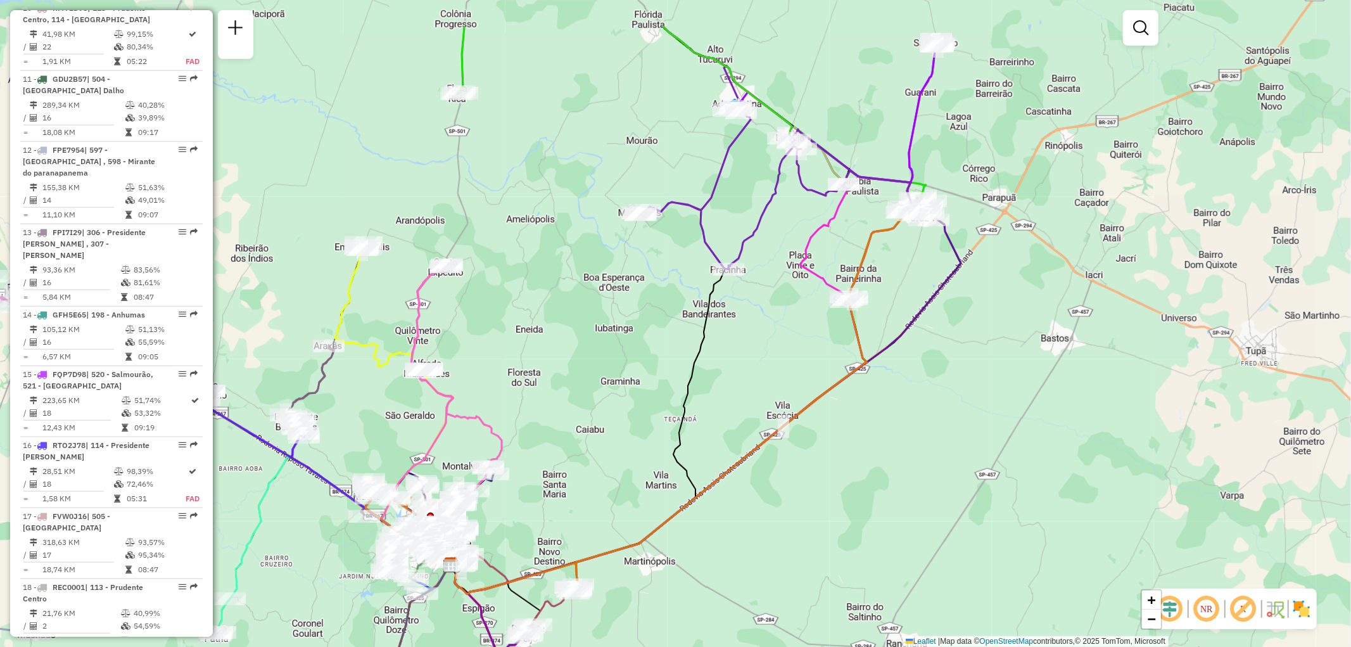
drag, startPoint x: 1098, startPoint y: 279, endPoint x: 750, endPoint y: 370, distance: 359.4
click at [750, 370] on div "Janela de atendimento Grade de atendimento Capacidade Transportadoras Veículos …" at bounding box center [675, 323] width 1351 height 647
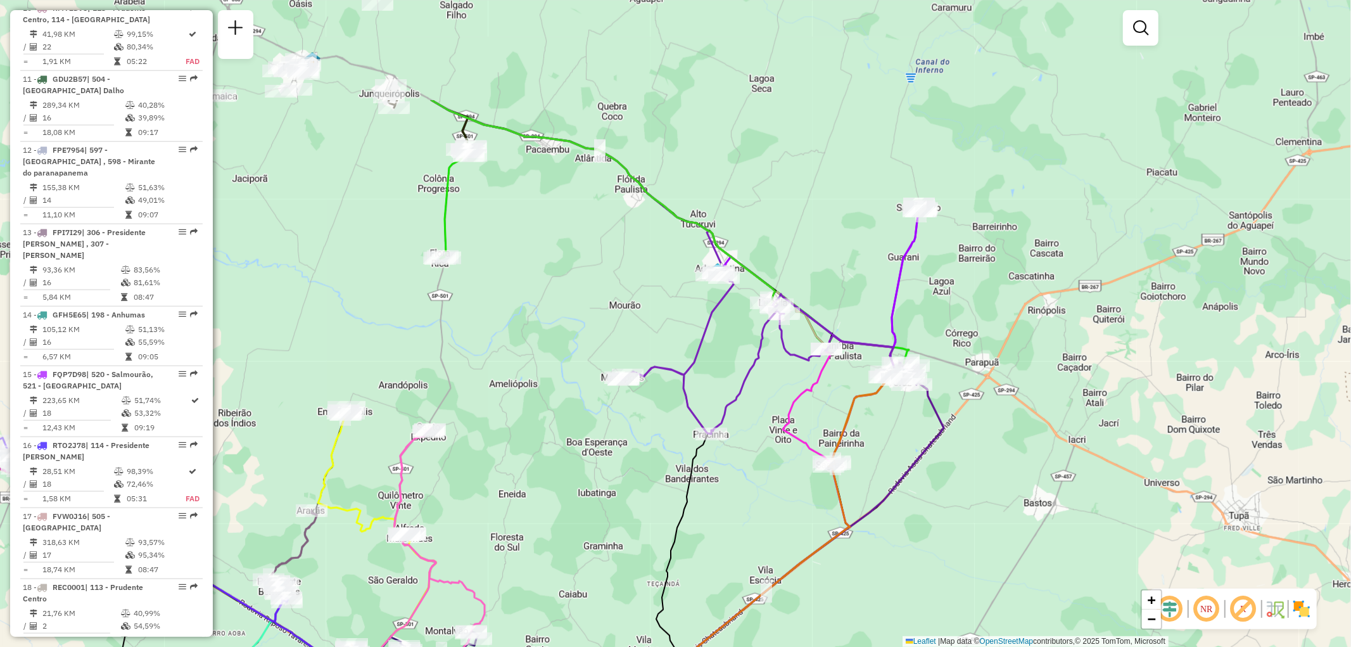
drag, startPoint x: 793, startPoint y: 315, endPoint x: 776, endPoint y: 474, distance: 159.9
click at [776, 474] on div "Janela de atendimento Grade de atendimento Capacidade Transportadoras Veículos …" at bounding box center [675, 323] width 1351 height 647
